Goal: Task Accomplishment & Management: Manage account settings

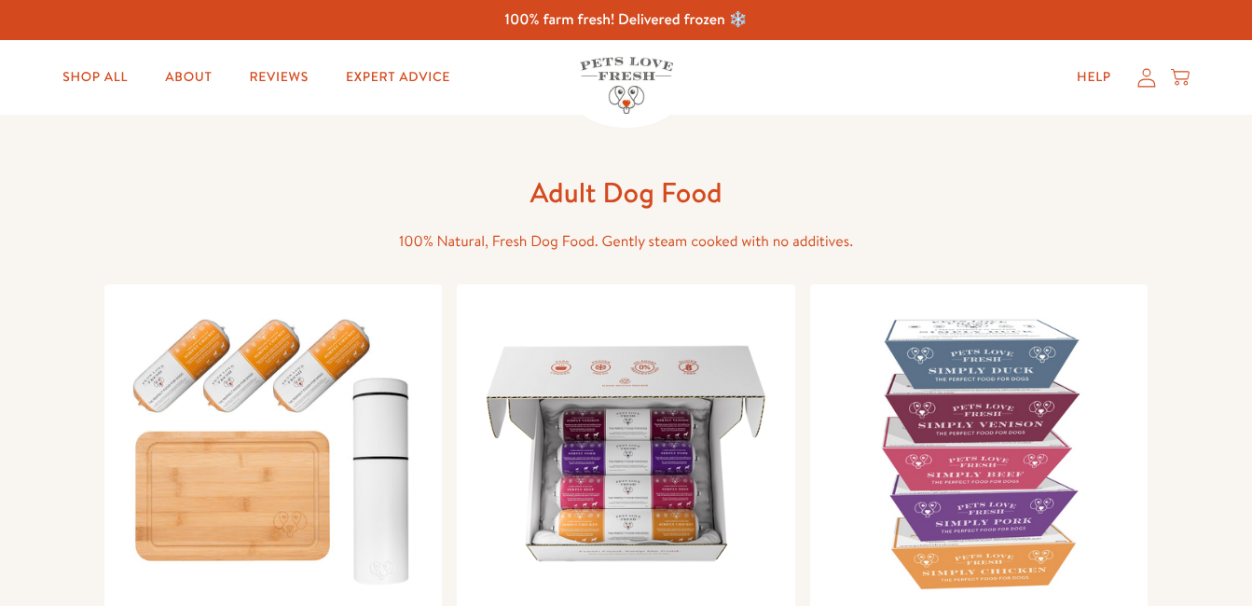
click at [1142, 82] on icon at bounding box center [1146, 78] width 19 height 20
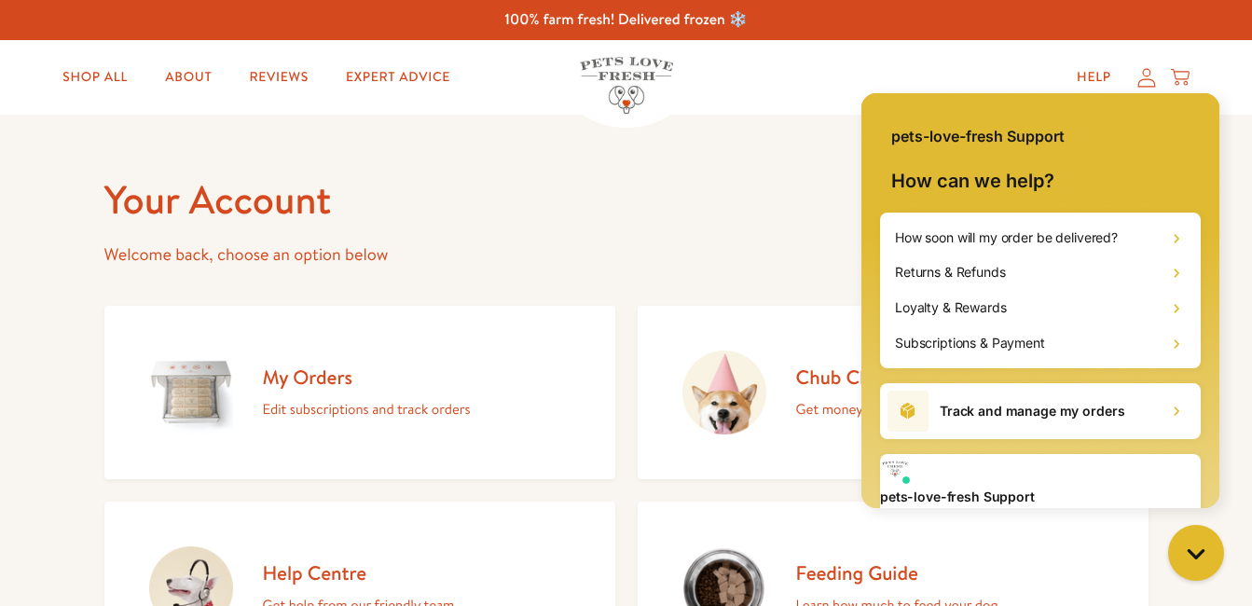
click at [308, 379] on h2 "My Orders" at bounding box center [367, 376] width 208 height 25
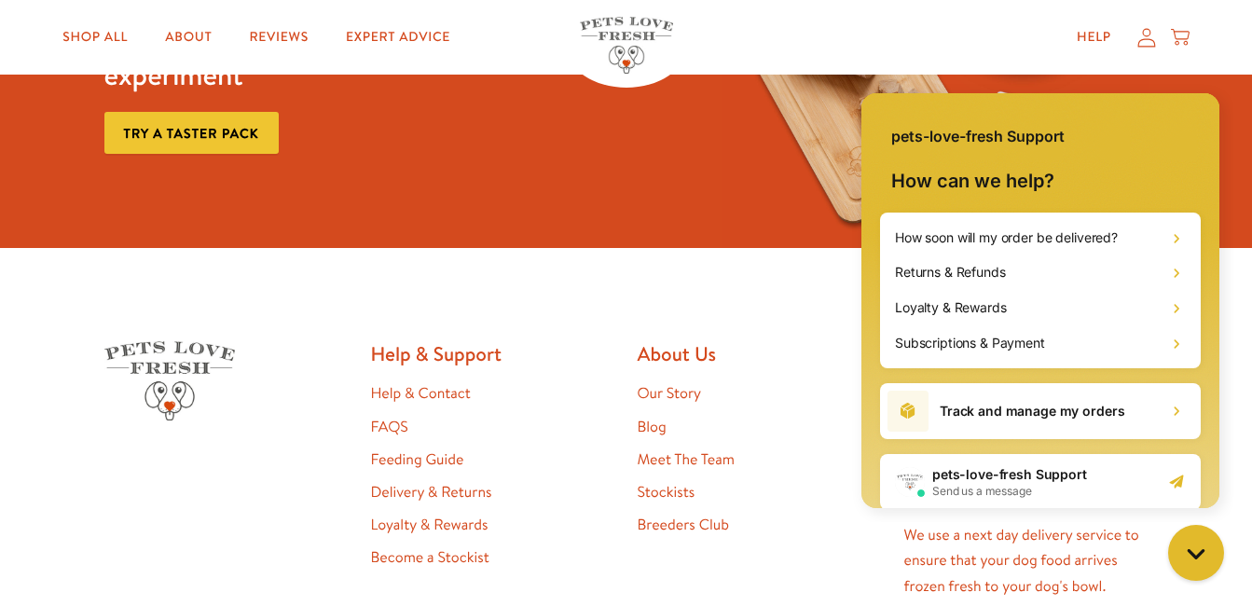
scroll to position [440, 0]
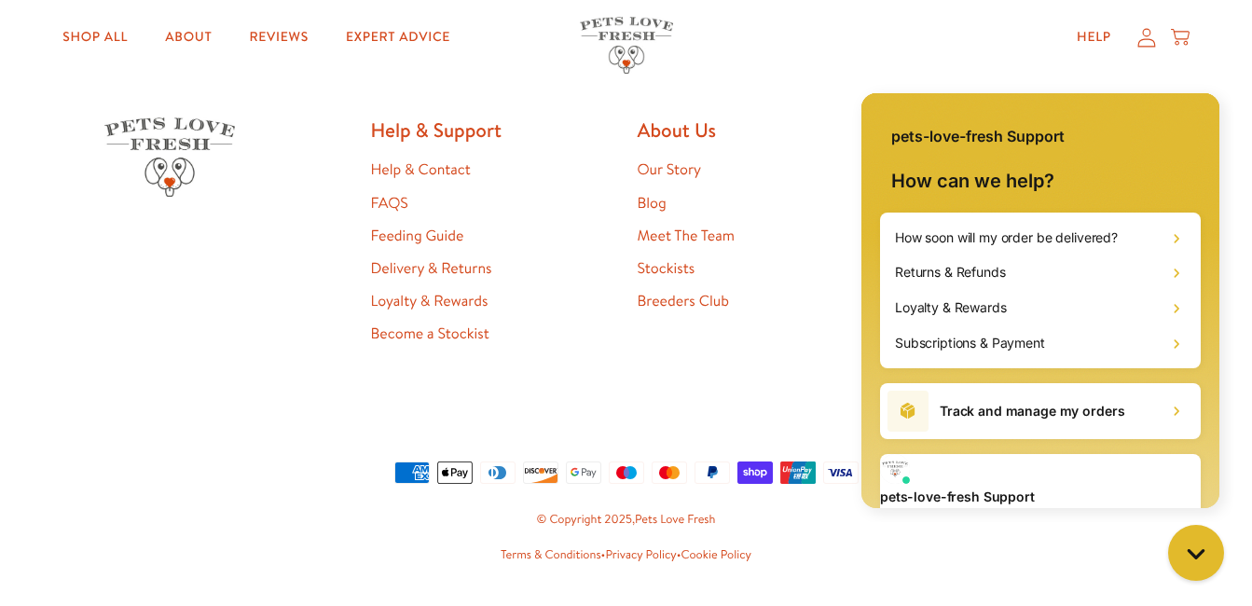
scroll to position [1679, 0]
